Goal: Task Accomplishment & Management: Manage account settings

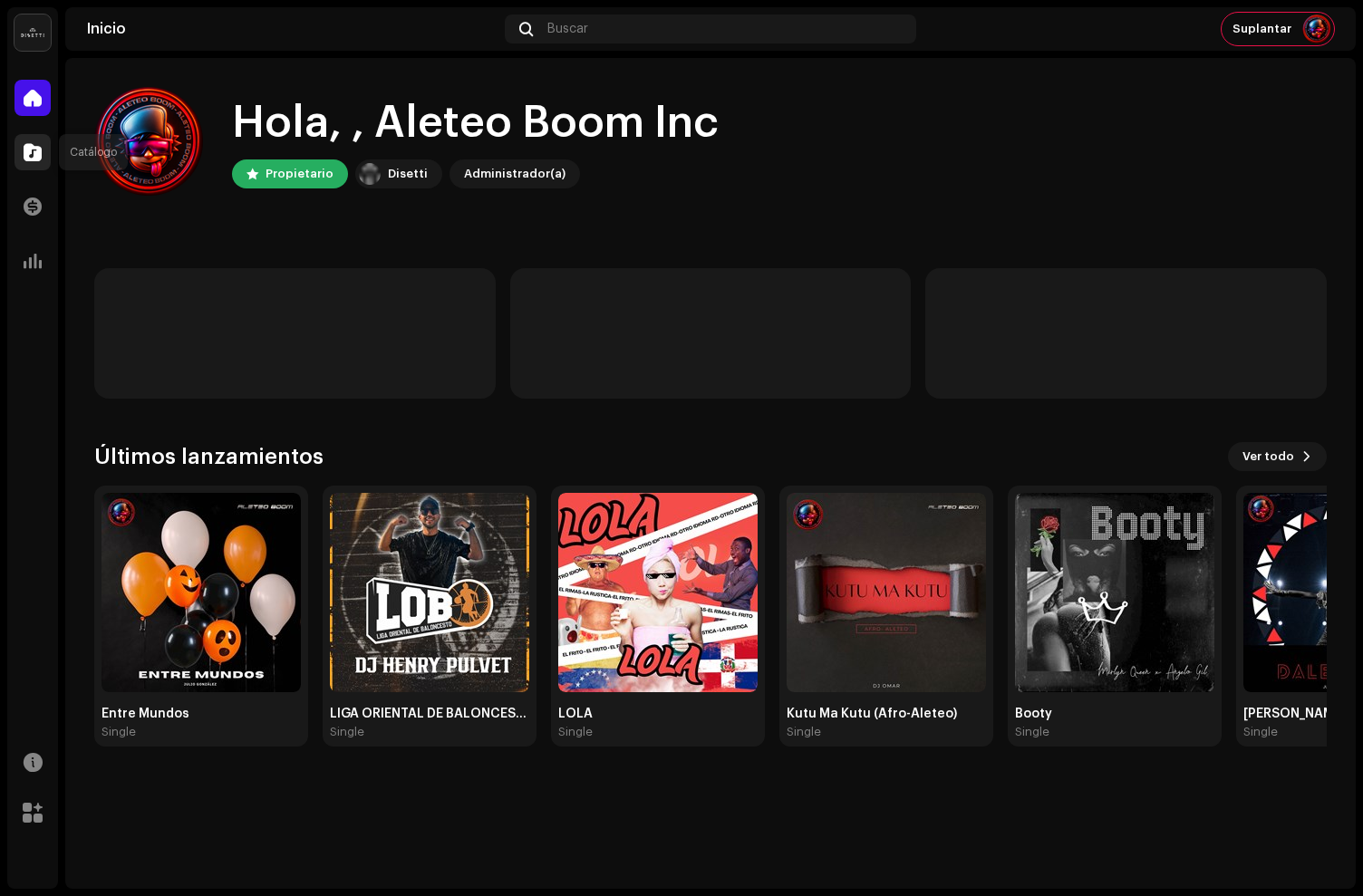
click at [34, 165] on div at bounding box center [32, 151] width 36 height 36
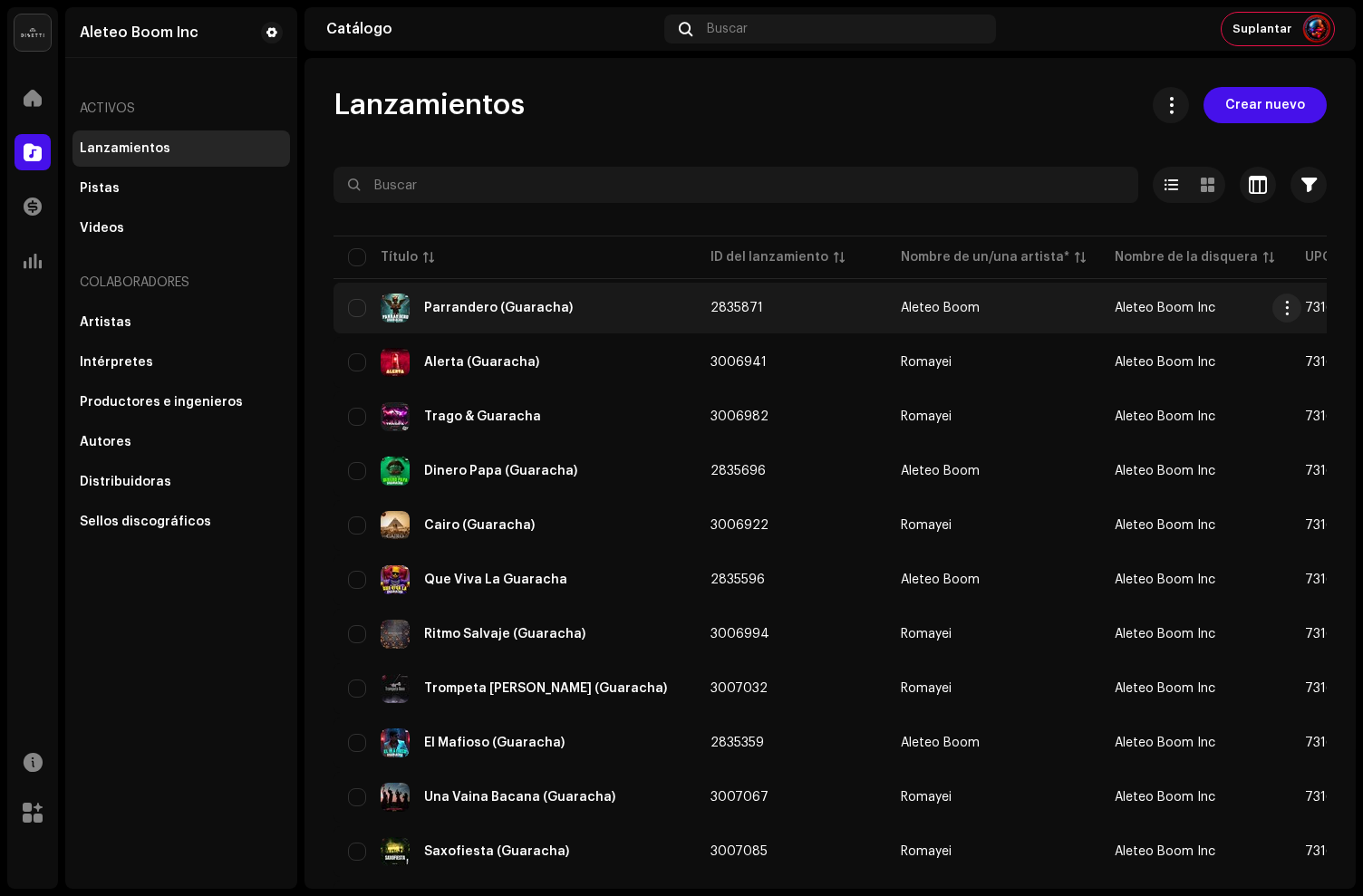
click at [582, 312] on div "Parrandero (Guaracha)" at bounding box center [515, 309] width 334 height 29
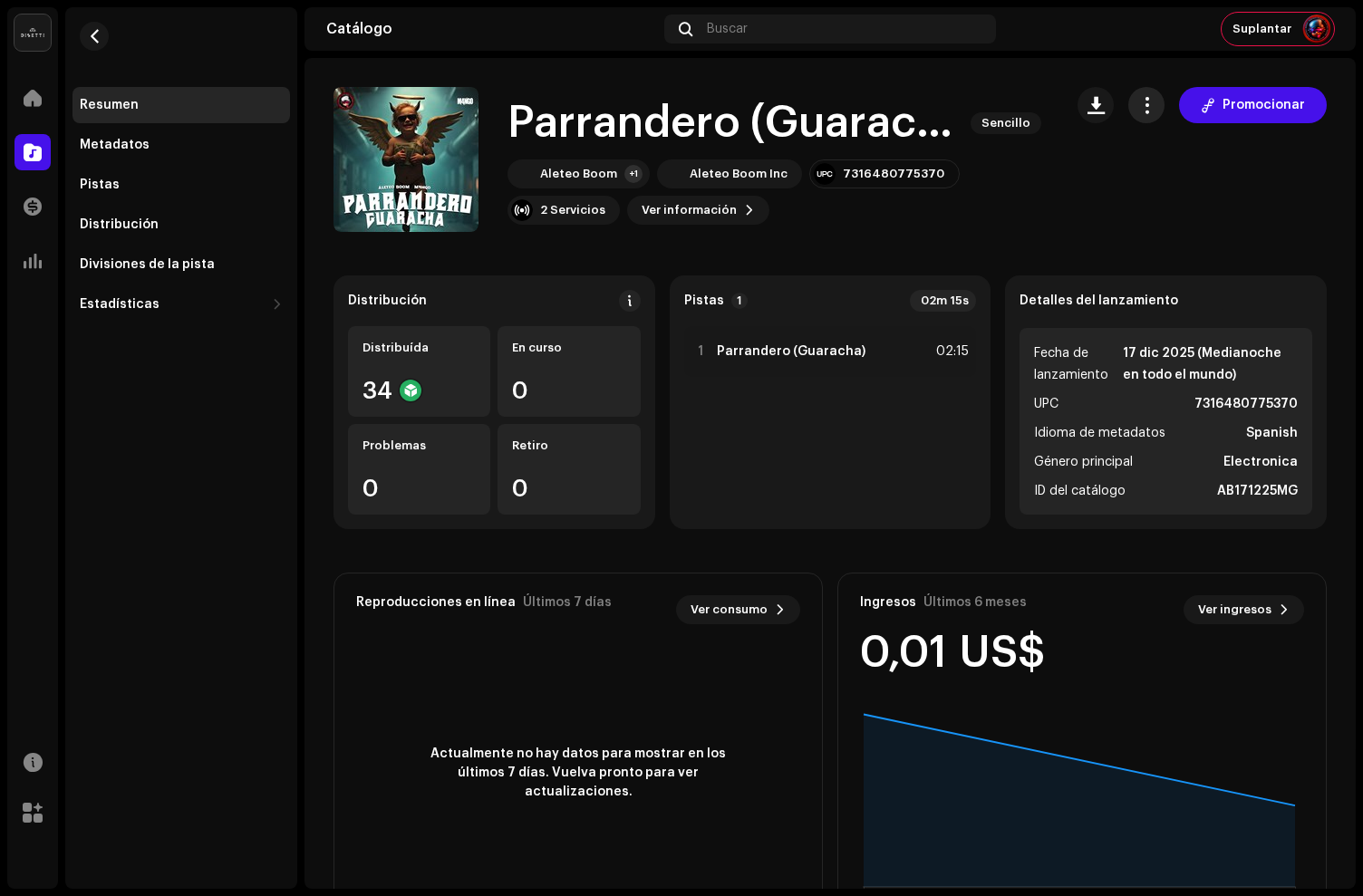
click at [1140, 113] on span "button" at bounding box center [1147, 105] width 17 height 15
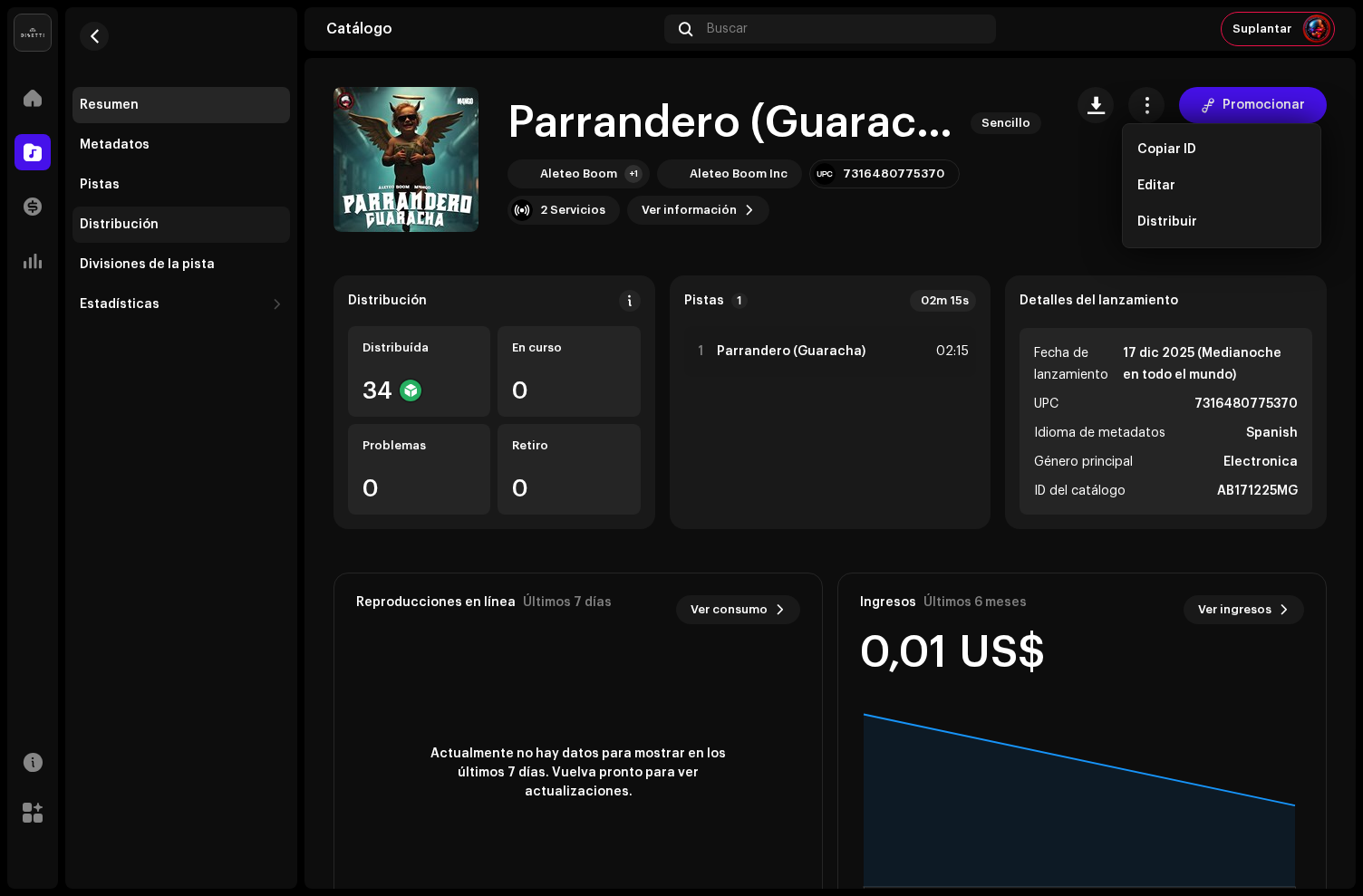
click at [132, 232] on div "Distribución" at bounding box center [182, 224] width 217 height 36
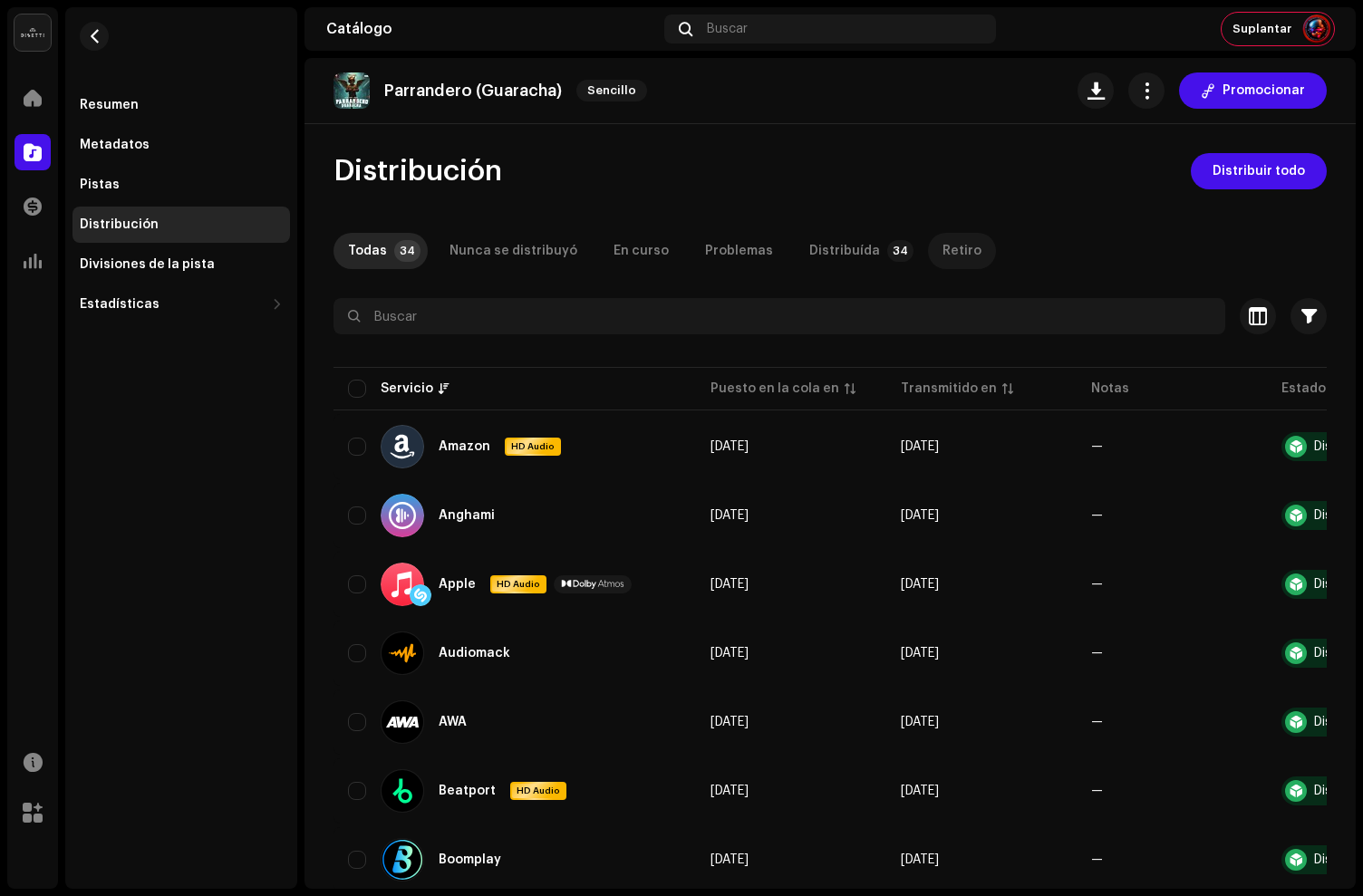
click at [943, 257] on div "Retiro" at bounding box center [962, 250] width 39 height 36
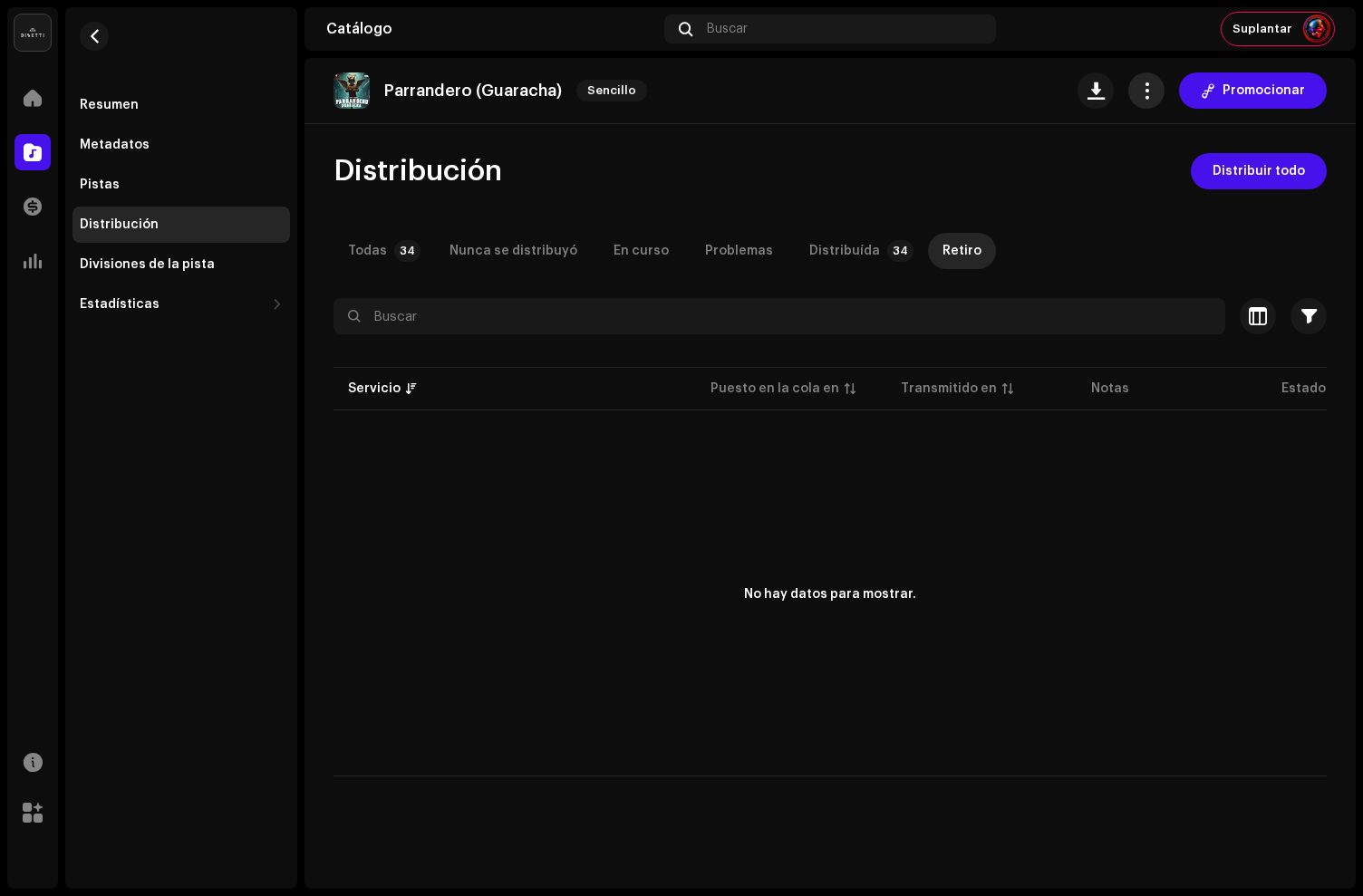
click at [1158, 80] on button "button" at bounding box center [1146, 90] width 36 height 36
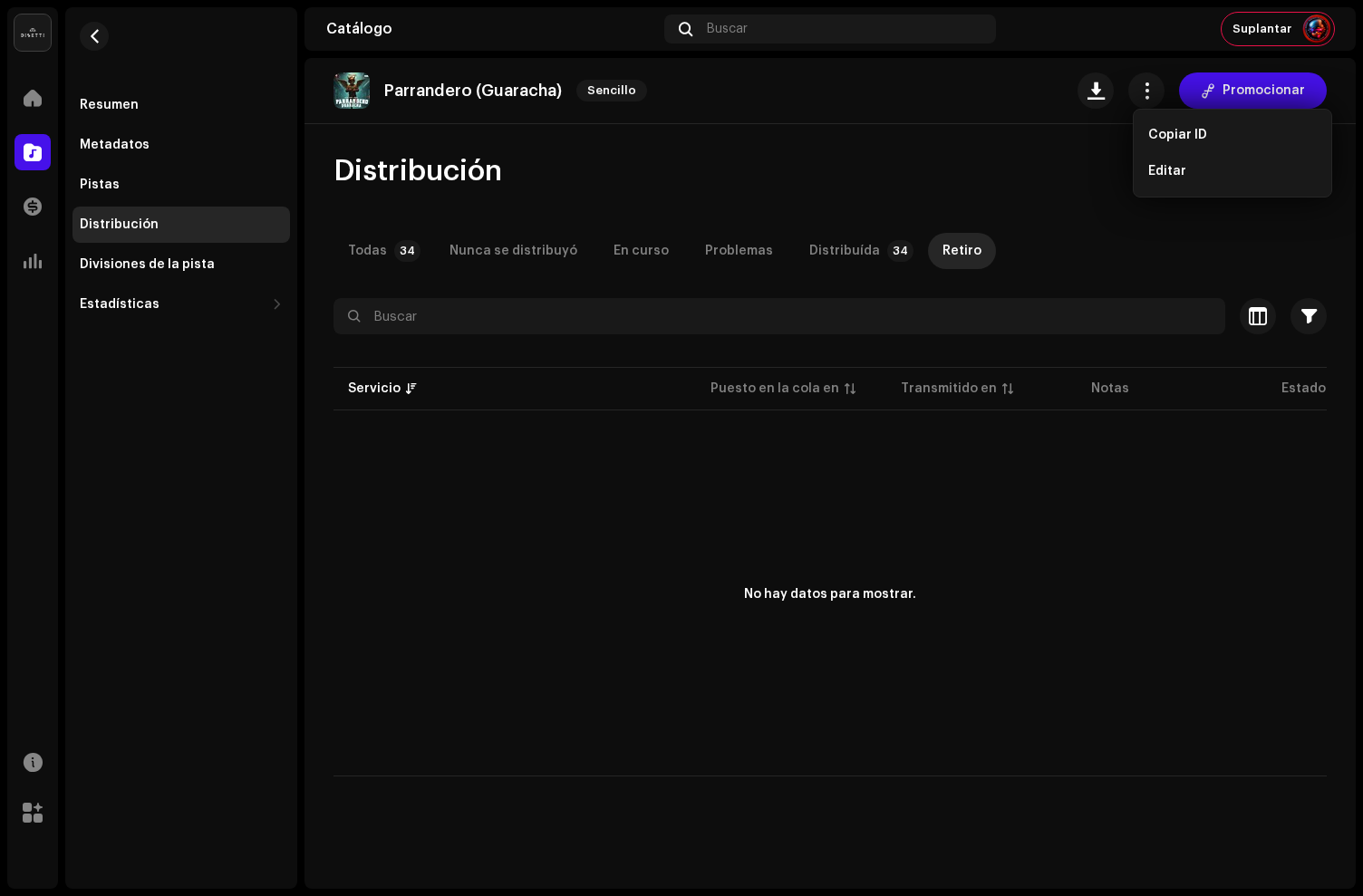
drag, startPoint x: 1012, startPoint y: 179, endPoint x: 774, endPoint y: 209, distance: 239.9
click at [1011, 179] on div "Distribución Distribuir todo" at bounding box center [830, 171] width 993 height 36
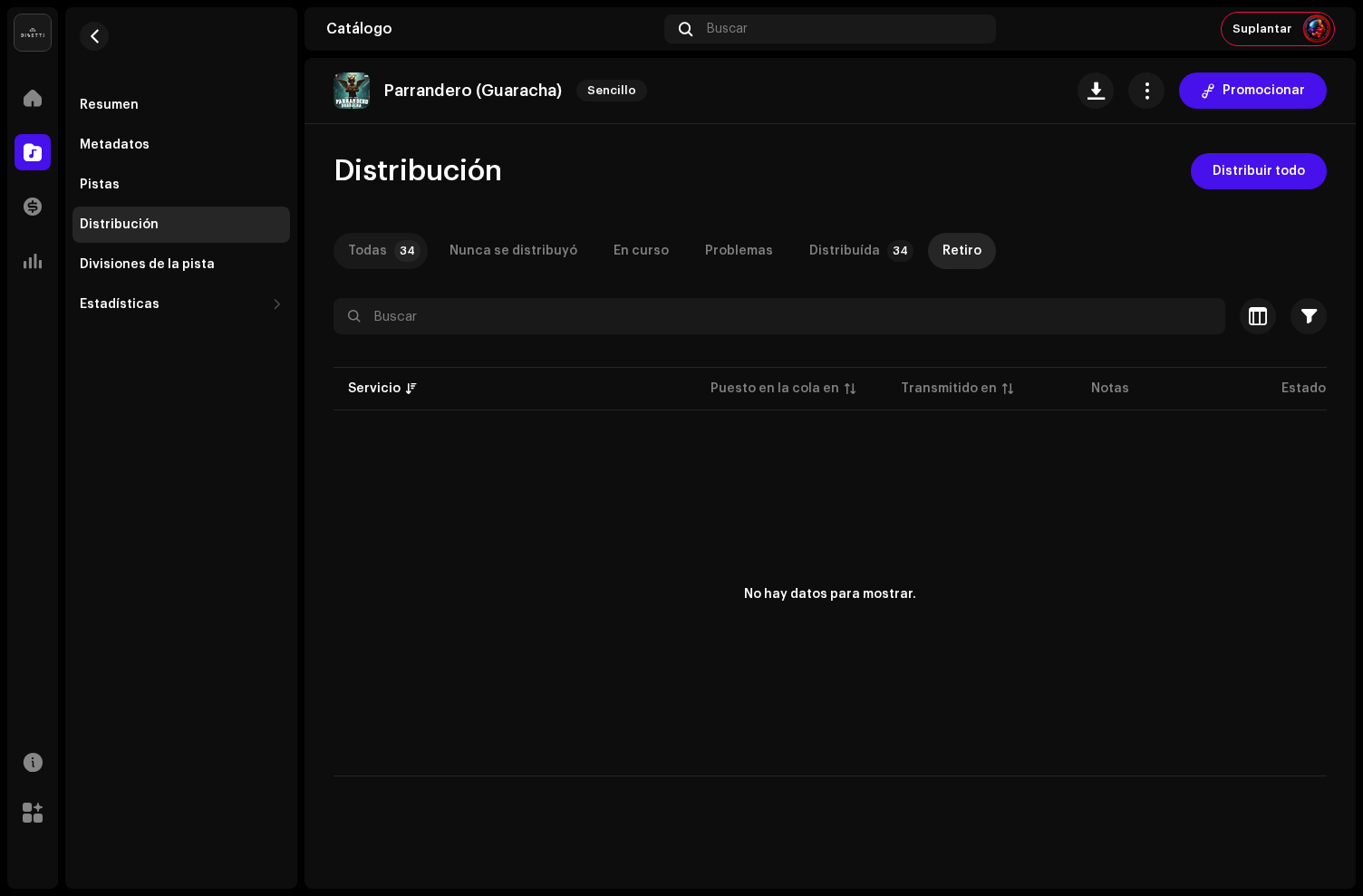
click at [391, 242] on p-tab "Todas 34" at bounding box center [381, 250] width 94 height 36
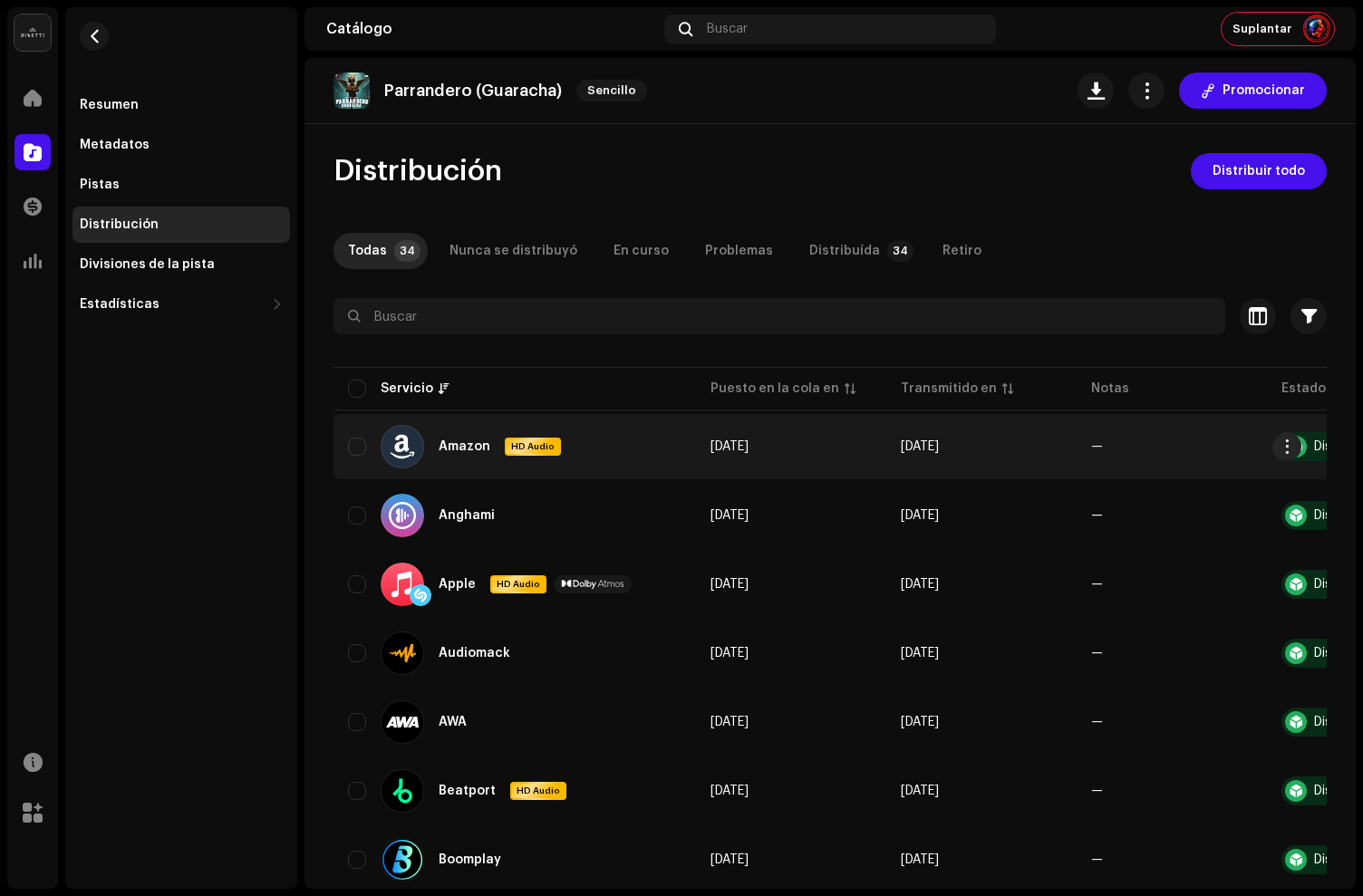
scroll to position [0, 142]
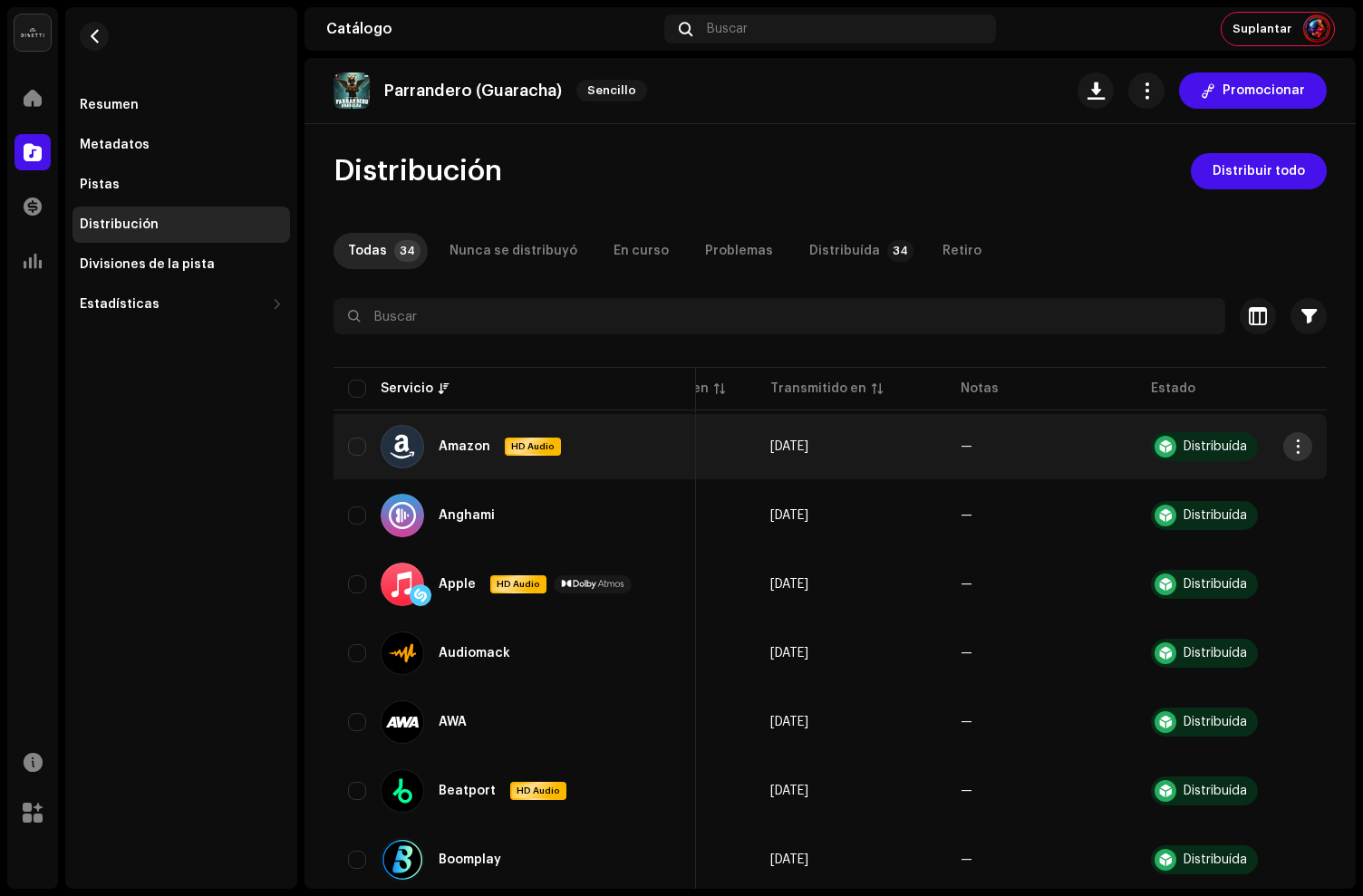
click at [1291, 446] on span "button" at bounding box center [1298, 447] width 14 height 15
click at [1247, 21] on span "Suplantar" at bounding box center [1262, 28] width 59 height 15
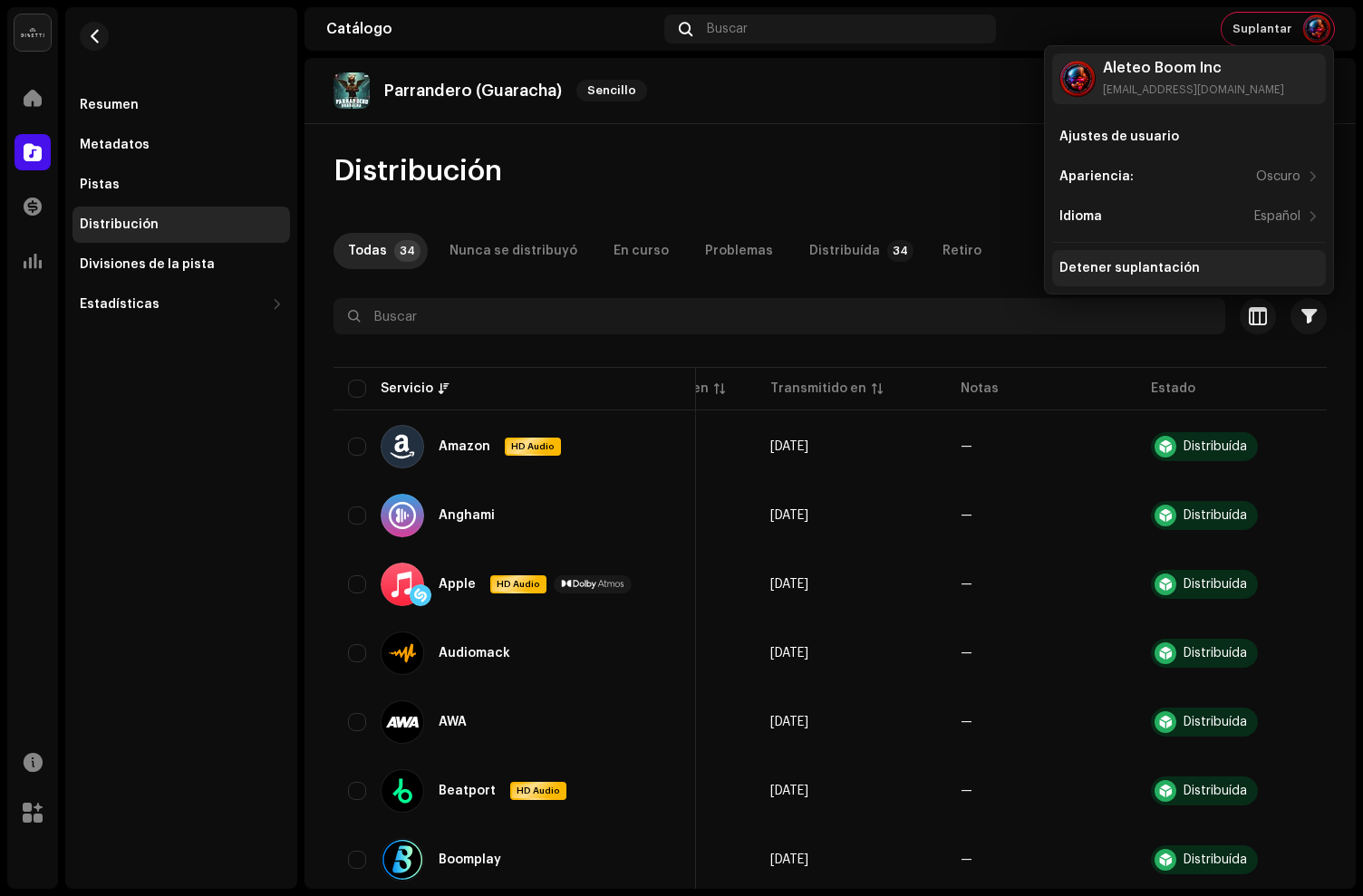
click at [1111, 265] on div "Detener suplantación" at bounding box center [1129, 268] width 141 height 15
